Goal: Task Accomplishment & Management: Manage account settings

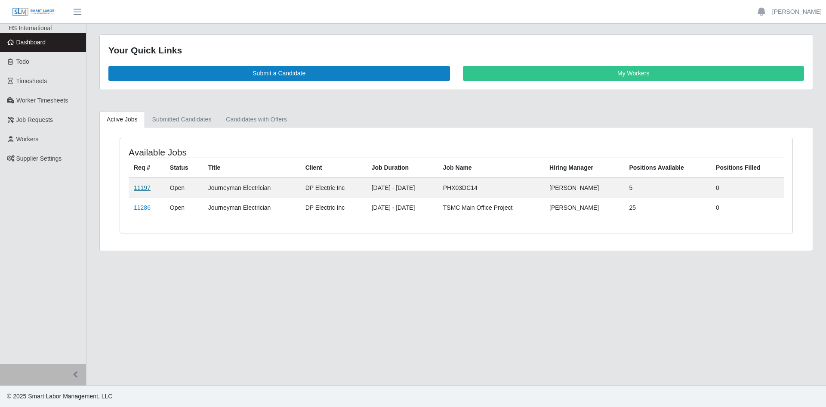
click at [144, 186] on link "11197" at bounding box center [142, 187] width 17 height 7
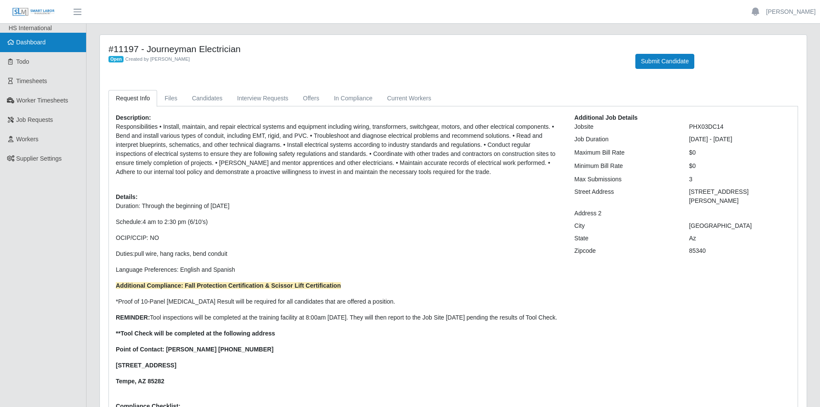
click at [43, 38] on link "Dashboard" at bounding box center [43, 42] width 86 height 19
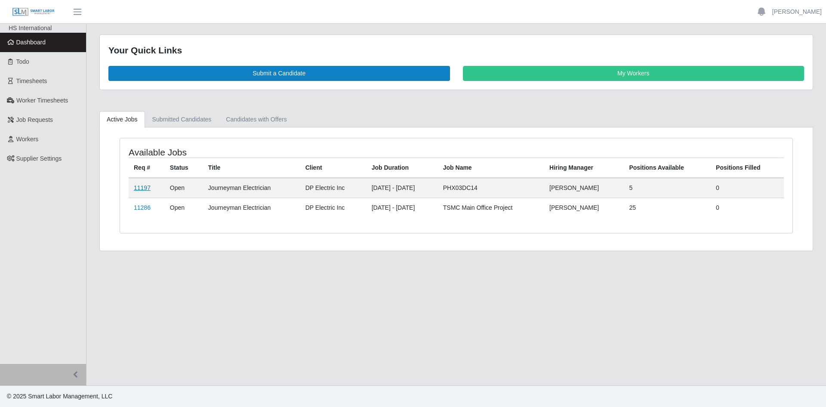
click at [140, 186] on link "11197" at bounding box center [142, 187] width 17 height 7
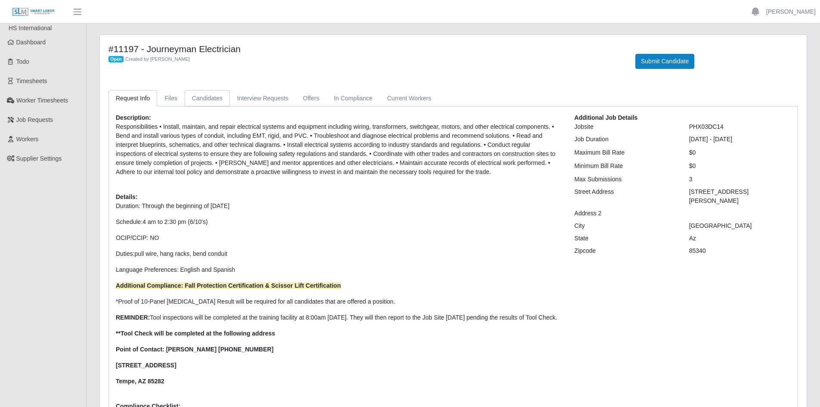
click at [212, 97] on link "Candidates" at bounding box center [207, 98] width 45 height 17
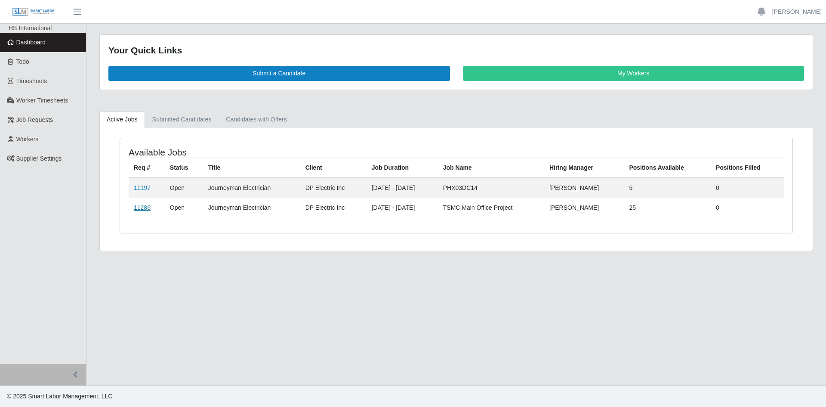
click at [139, 207] on link "11286" at bounding box center [142, 207] width 17 height 7
click at [143, 185] on link "11197" at bounding box center [142, 187] width 17 height 7
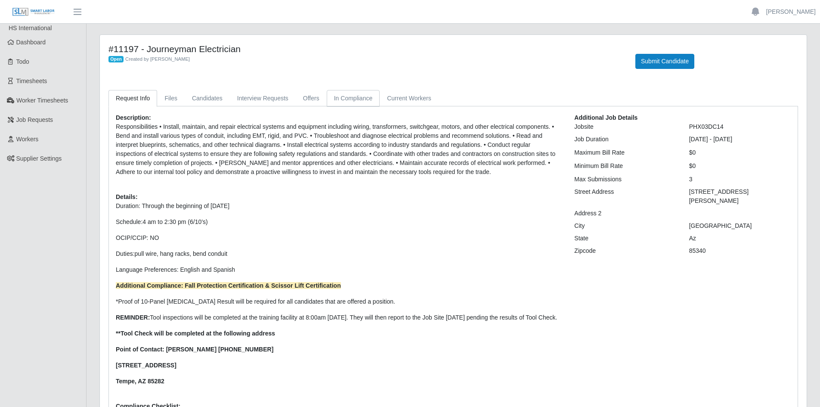
click at [349, 95] on link "In Compliance" at bounding box center [353, 98] width 53 height 17
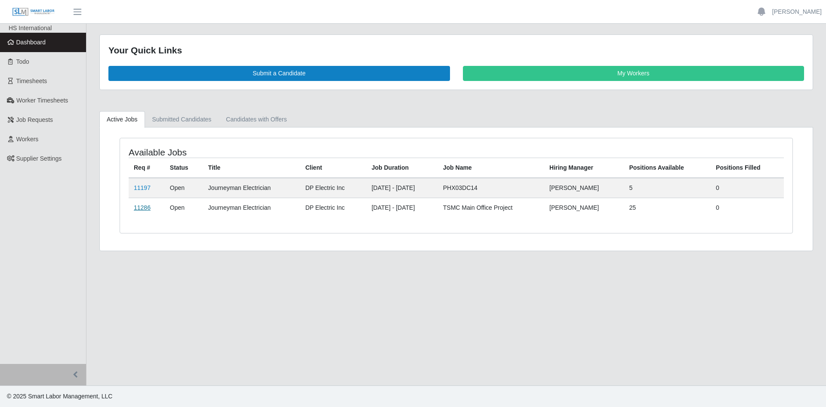
click at [140, 205] on link "11286" at bounding box center [142, 207] width 17 height 7
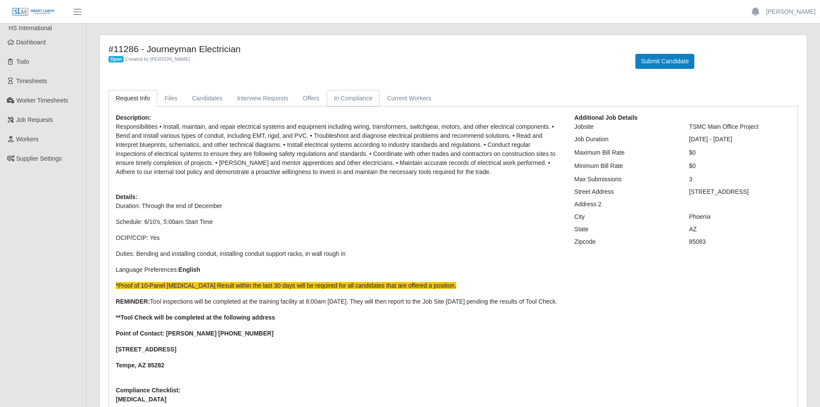
click at [355, 96] on link "In Compliance" at bounding box center [353, 98] width 53 height 17
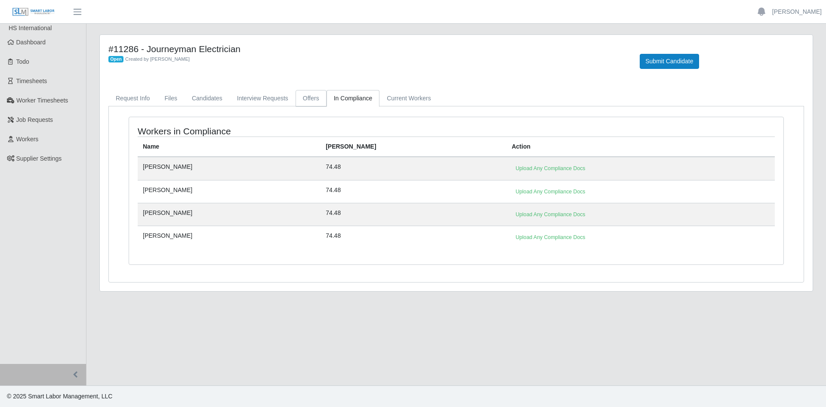
click at [302, 99] on link "Offers" at bounding box center [311, 98] width 31 height 17
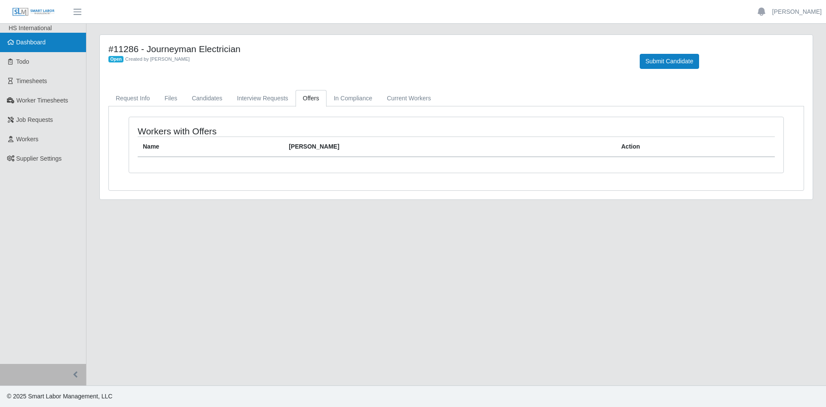
click at [47, 45] on link "Dashboard" at bounding box center [43, 42] width 86 height 19
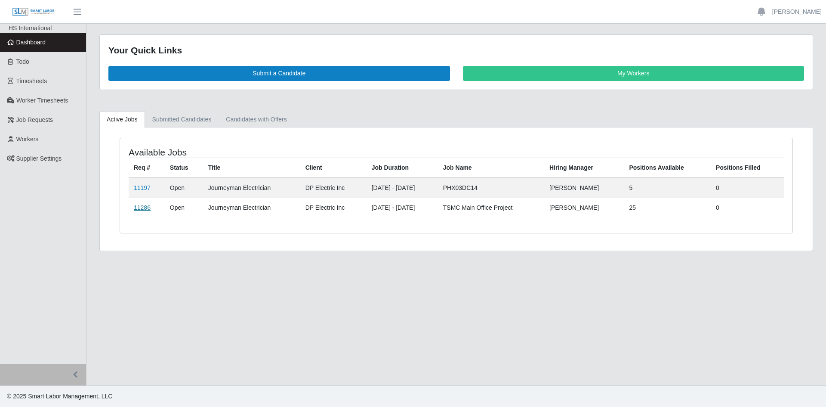
click at [142, 206] on link "11286" at bounding box center [142, 207] width 17 height 7
click at [139, 186] on link "11197" at bounding box center [142, 187] width 17 height 7
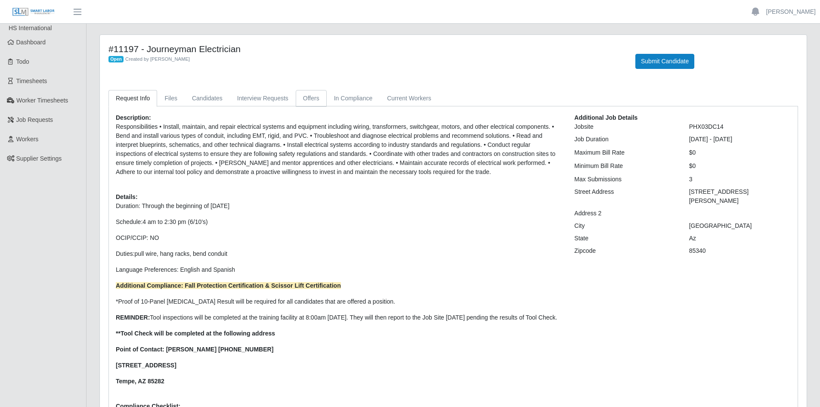
click at [298, 99] on link "Offers" at bounding box center [311, 98] width 31 height 17
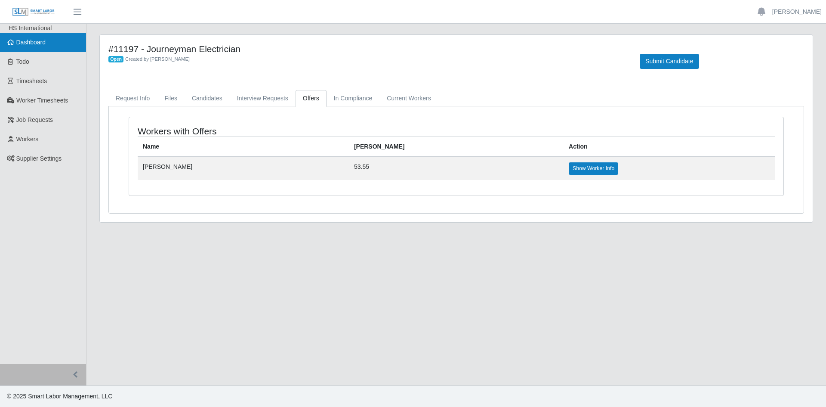
click at [32, 44] on span "Dashboard" at bounding box center [31, 42] width 30 height 7
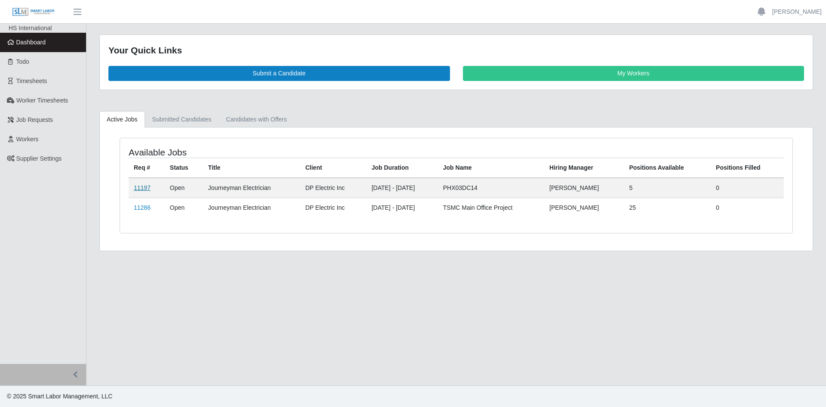
click at [144, 187] on link "11197" at bounding box center [142, 187] width 17 height 7
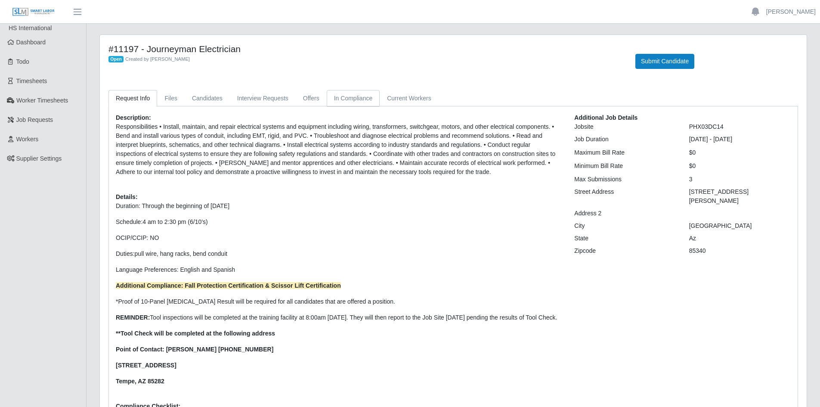
click at [344, 99] on link "In Compliance" at bounding box center [353, 98] width 53 height 17
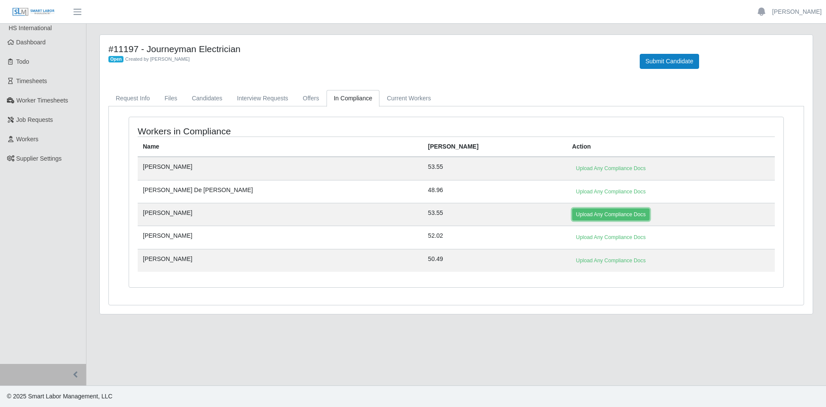
click at [572, 214] on link "Upload Any Compliance Docs" at bounding box center [610, 214] width 77 height 12
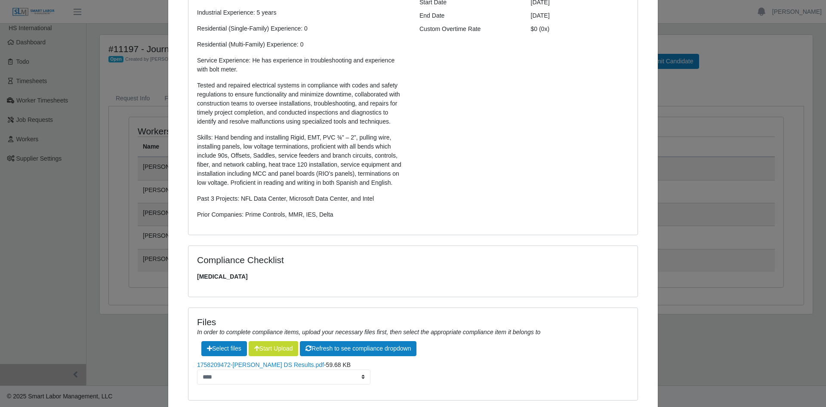
scroll to position [226, 0]
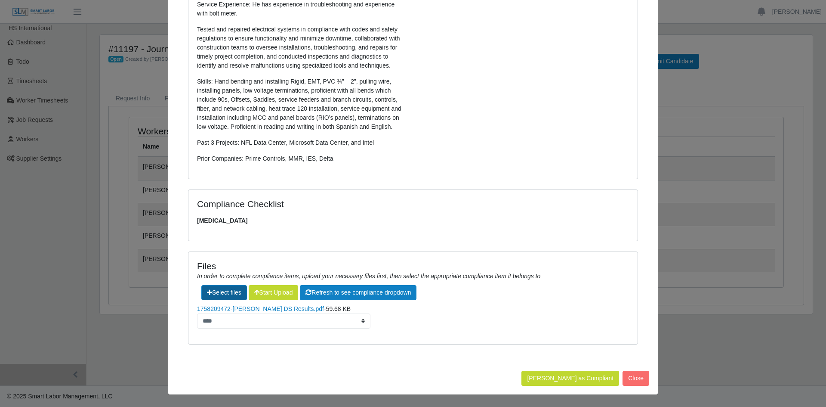
click at [225, 293] on label"] at bounding box center [224, 292] width 45 height 14
click at [230, 293] on label"] at bounding box center [224, 292] width 45 height 14
click at [223, 293] on label"] at bounding box center [224, 292] width 45 height 14
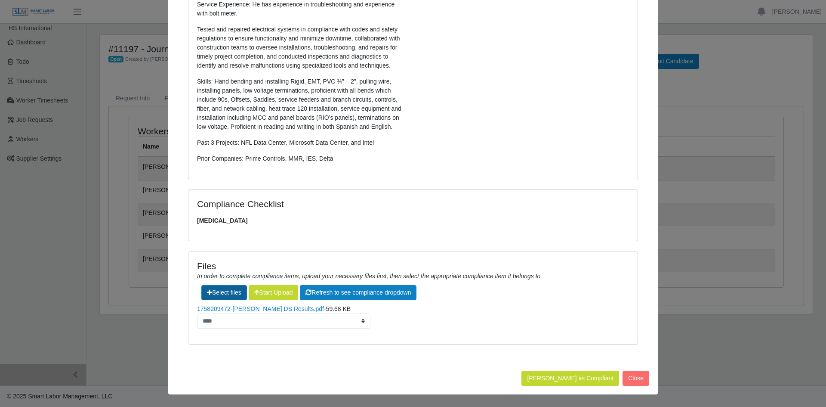
click at [228, 292] on label"] at bounding box center [224, 292] width 45 height 14
click at [227, 291] on label"] at bounding box center [224, 292] width 45 height 14
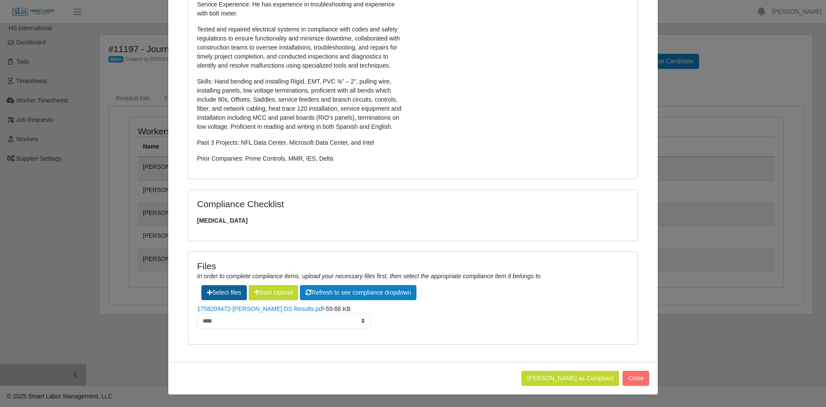
click at [228, 294] on label"] at bounding box center [224, 292] width 45 height 14
click at [223, 290] on label"] at bounding box center [224, 292] width 45 height 14
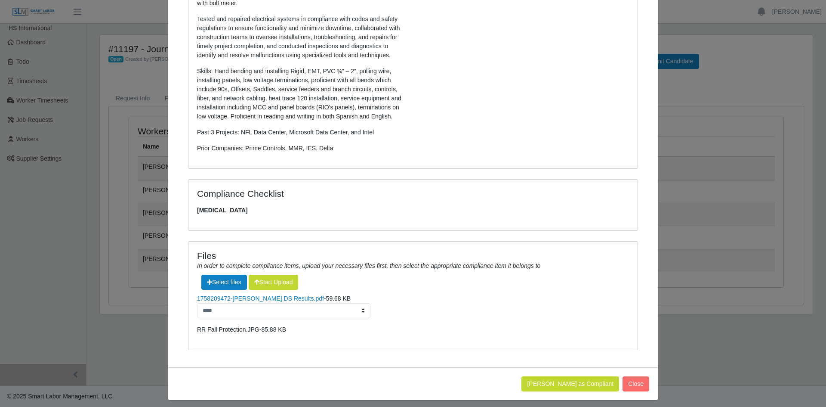
scroll to position [241, 0]
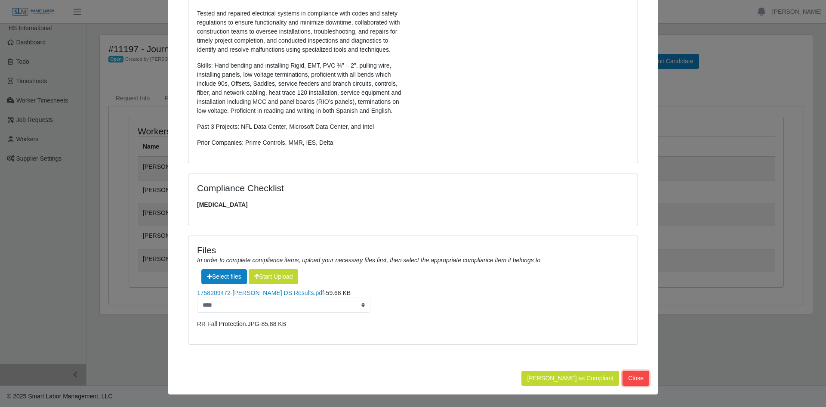
click at [634, 378] on button "Close" at bounding box center [636, 378] width 27 height 15
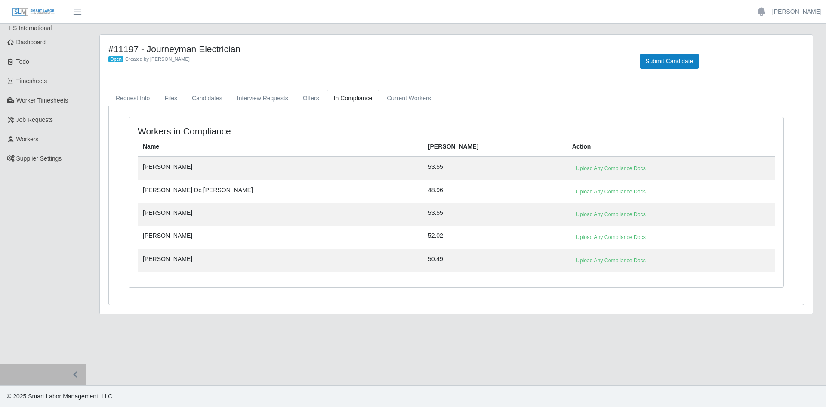
click at [345, 99] on link "In Compliance" at bounding box center [353, 98] width 53 height 17
click at [572, 213] on link "Upload Any Compliance Docs" at bounding box center [610, 214] width 77 height 12
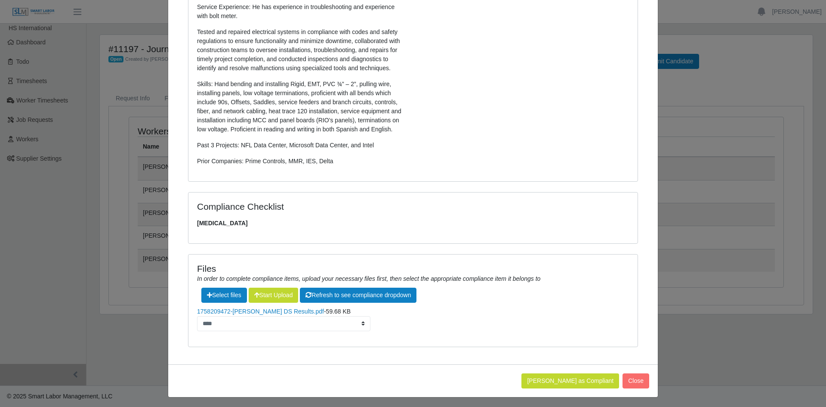
scroll to position [226, 0]
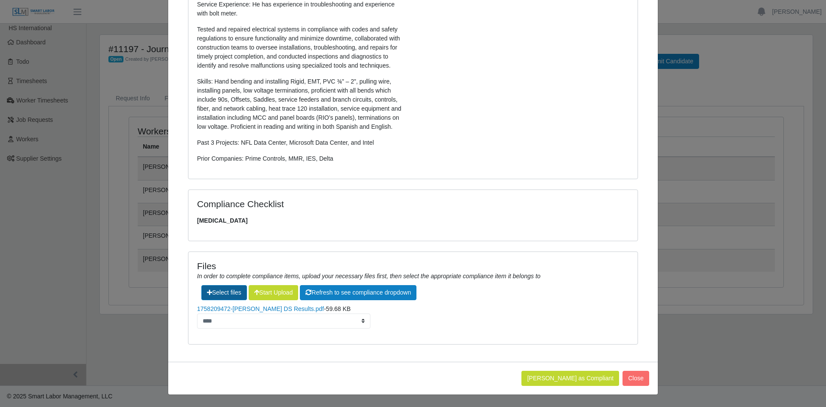
click at [222, 291] on label"] at bounding box center [224, 292] width 45 height 14
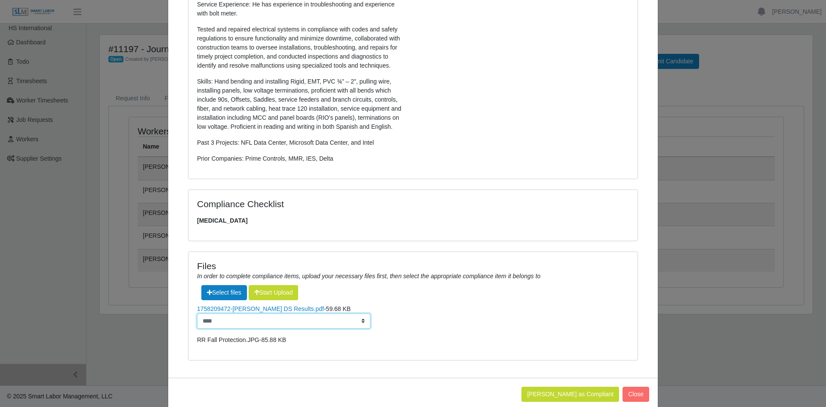
click at [359, 321] on select "**********" at bounding box center [283, 320] width 173 height 15
click at [438, 340] on li "RR Fall Protection.JPG - 85.88 KB" at bounding box center [413, 339] width 432 height 9
click at [244, 343] on link "RR Fall Protection.JPG" at bounding box center [228, 339] width 62 height 7
click at [261, 341] on span "85.88 KB" at bounding box center [273, 339] width 25 height 7
click at [576, 393] on button "[PERSON_NAME] as Compliant" at bounding box center [571, 394] width 98 height 15
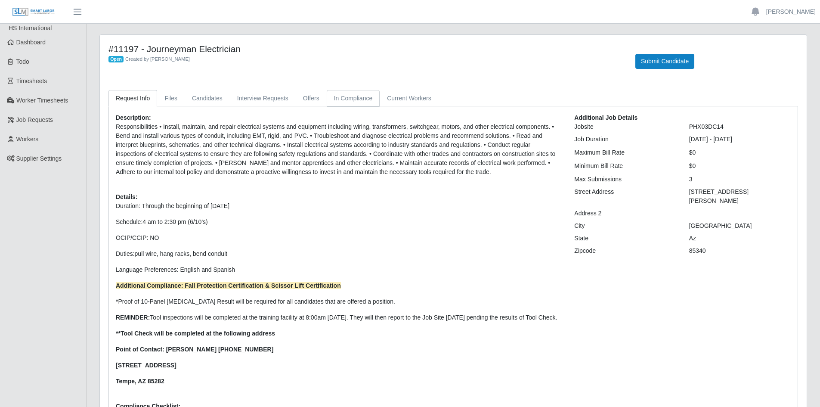
click at [354, 96] on link "In Compliance" at bounding box center [353, 98] width 53 height 17
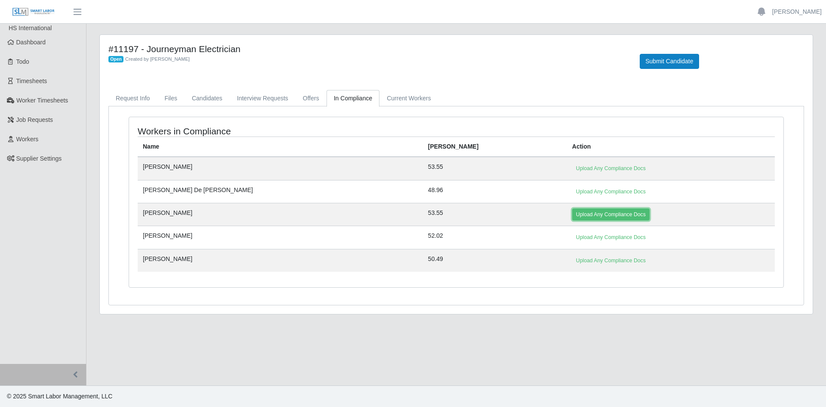
click at [572, 213] on link "Upload Any Compliance Docs" at bounding box center [610, 214] width 77 height 12
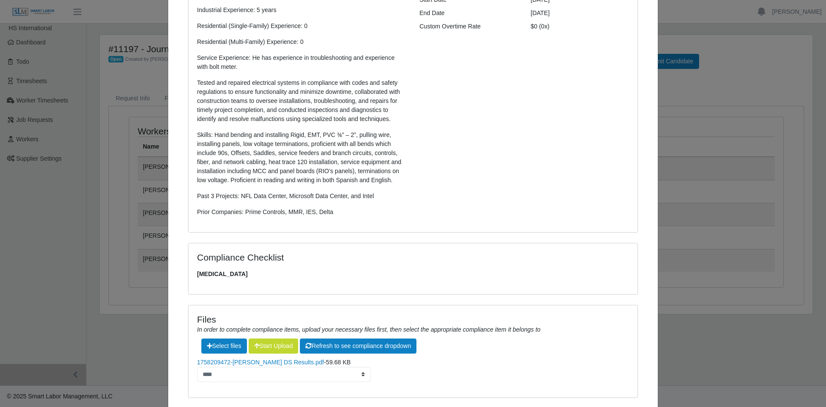
scroll to position [226, 0]
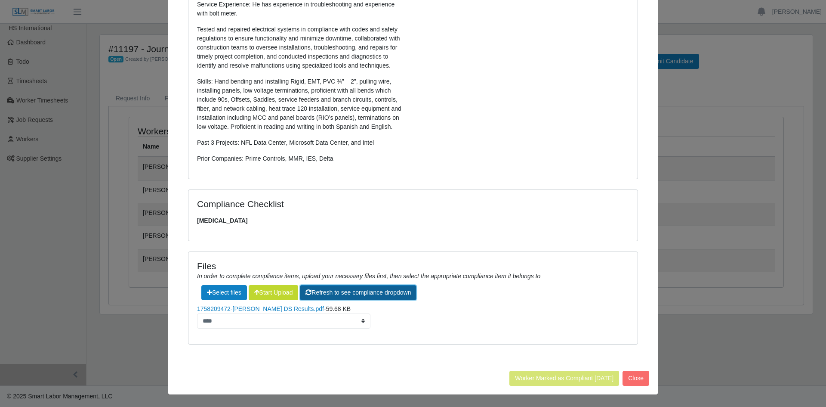
click at [390, 294] on button "Refresh to see compliance dropdown" at bounding box center [358, 292] width 117 height 15
click at [368, 293] on button "Refresh to see compliance dropdown" at bounding box center [358, 292] width 117 height 15
click at [271, 288] on button "Start Upload" at bounding box center [274, 292] width 50 height 15
click at [646, 378] on button "Close" at bounding box center [636, 378] width 27 height 15
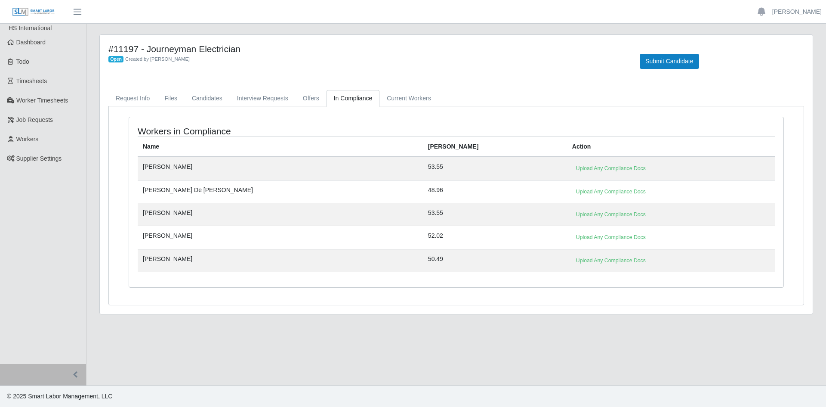
click at [351, 101] on link "In Compliance" at bounding box center [353, 98] width 53 height 17
click at [572, 215] on link "Upload Any Compliance Docs" at bounding box center [610, 214] width 77 height 12
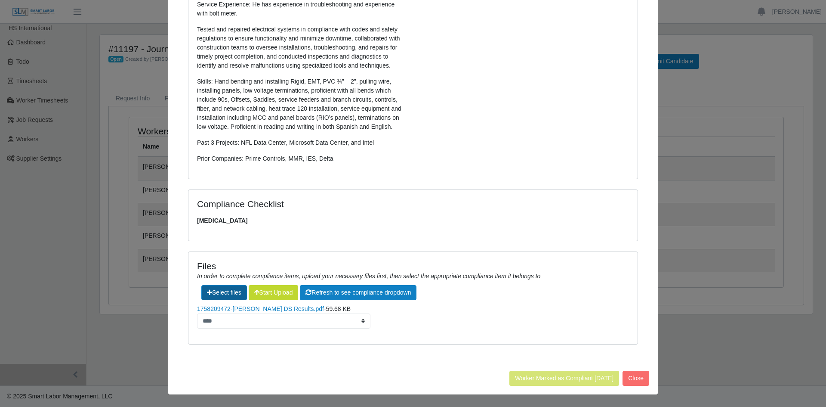
click at [232, 292] on label"] at bounding box center [224, 292] width 45 height 14
